Goal: Information Seeking & Learning: Learn about a topic

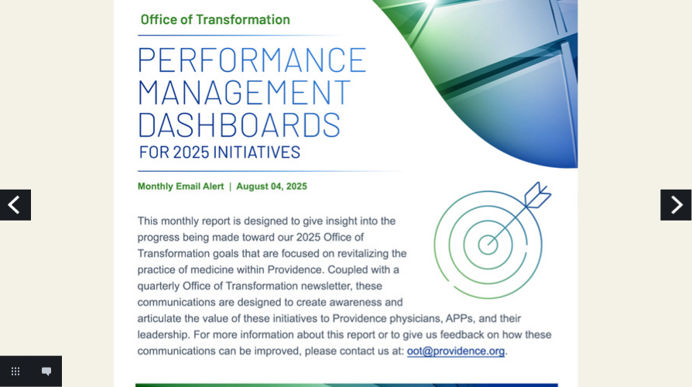
scroll to position [68, 0]
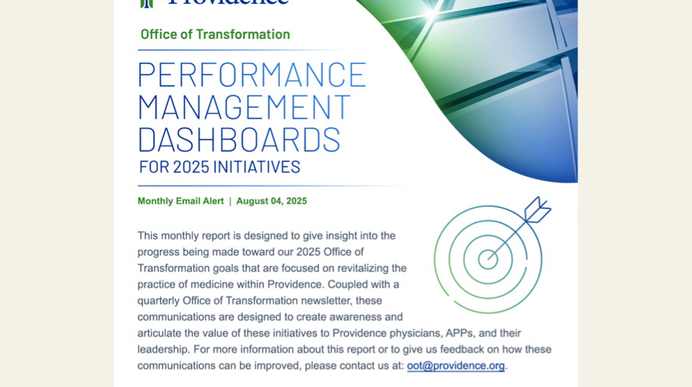
scroll to position [94, 0]
